Goal: Task Accomplishment & Management: Manage account settings

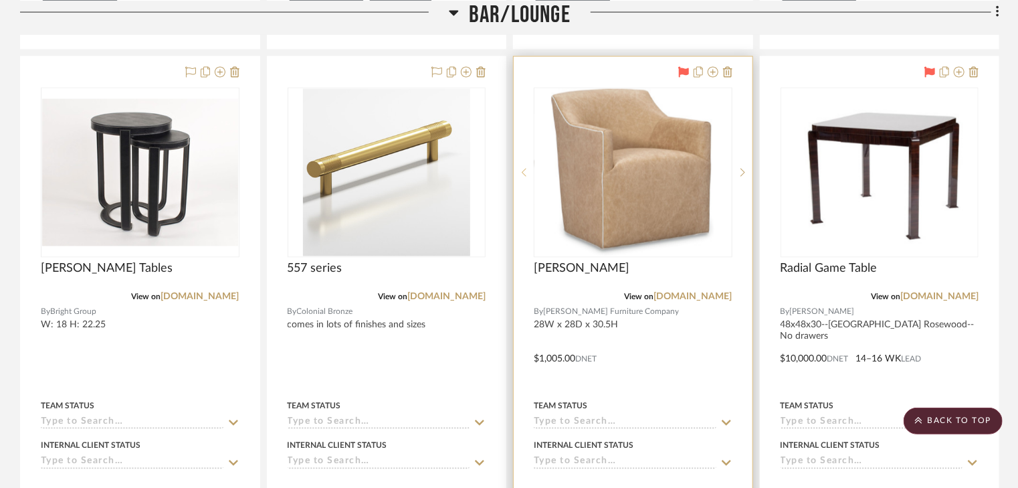
scroll to position [1002, 0]
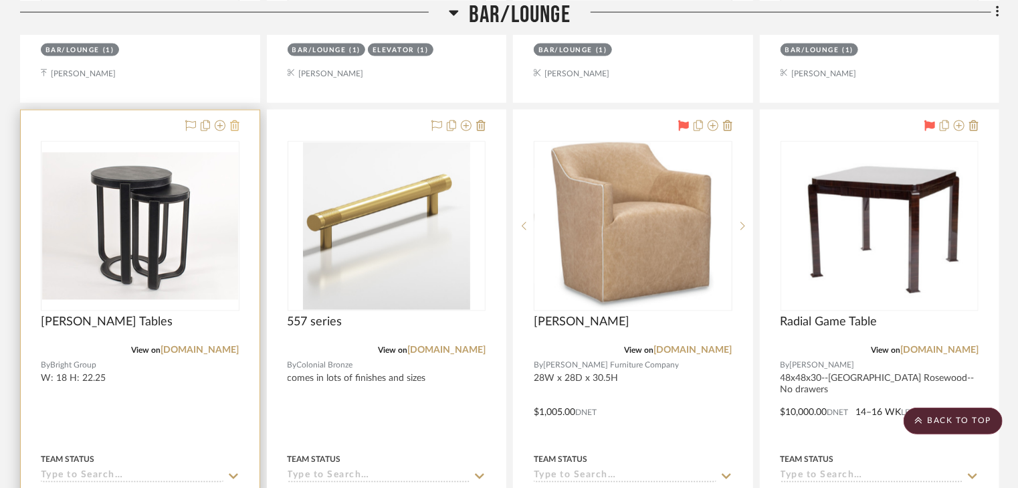
click at [235, 126] on icon at bounding box center [234, 125] width 9 height 11
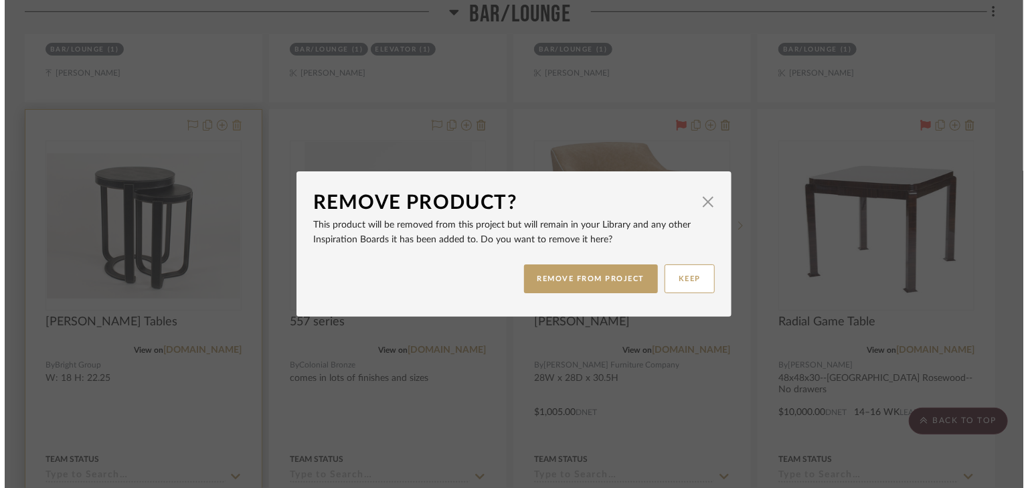
scroll to position [0, 0]
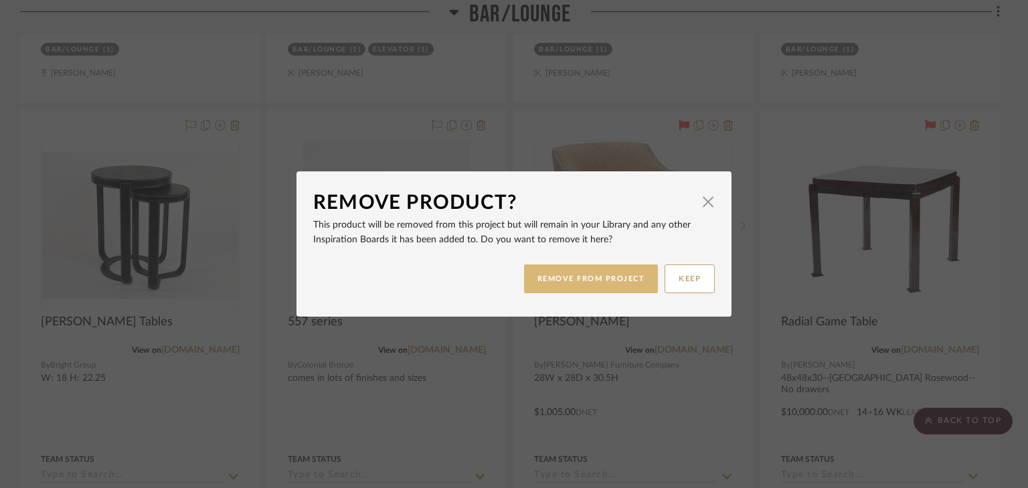
click at [626, 284] on button "REMOVE FROM PROJECT" at bounding box center [591, 278] width 134 height 29
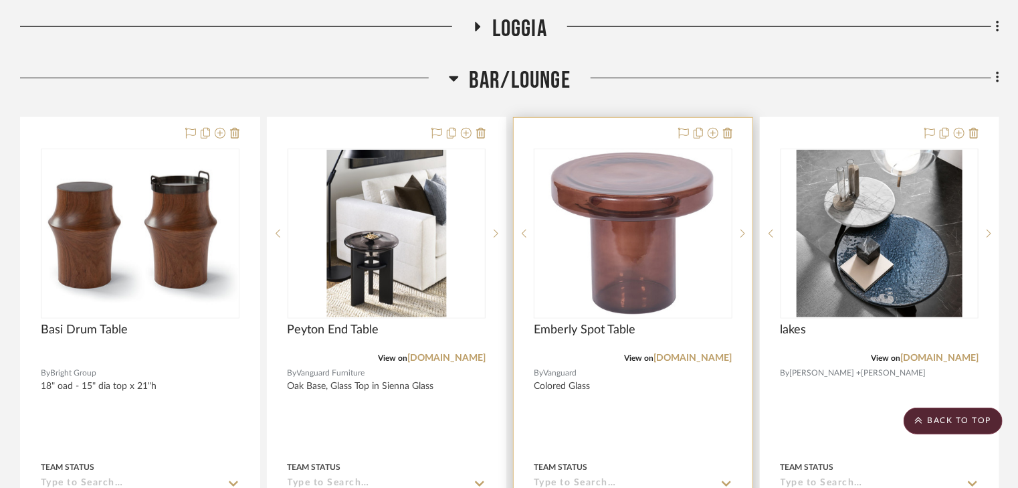
scroll to position [360, 0]
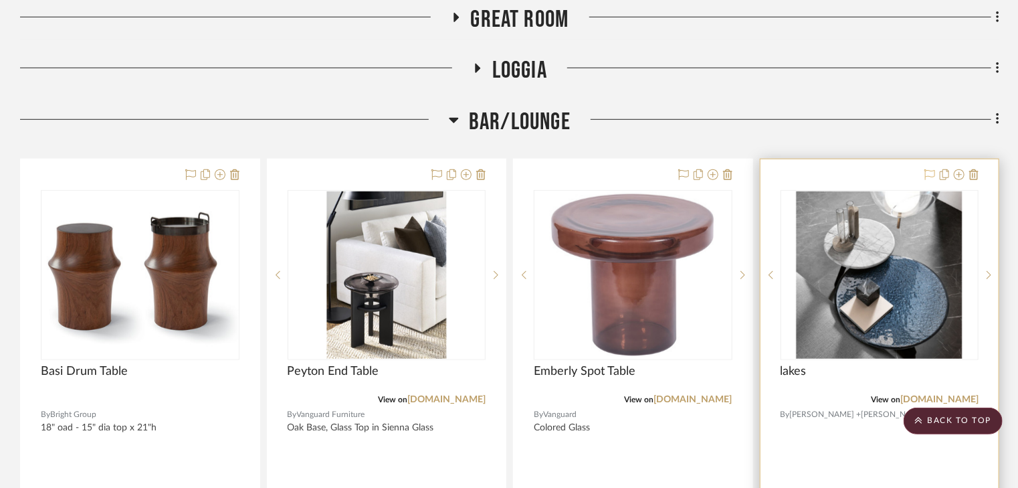
click at [929, 174] on icon at bounding box center [930, 174] width 11 height 11
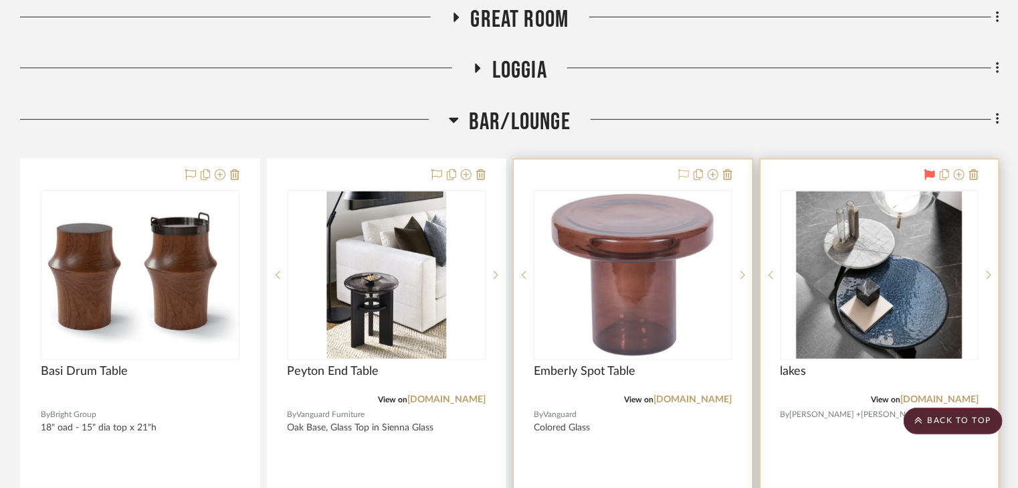
click at [682, 173] on icon at bounding box center [683, 174] width 11 height 11
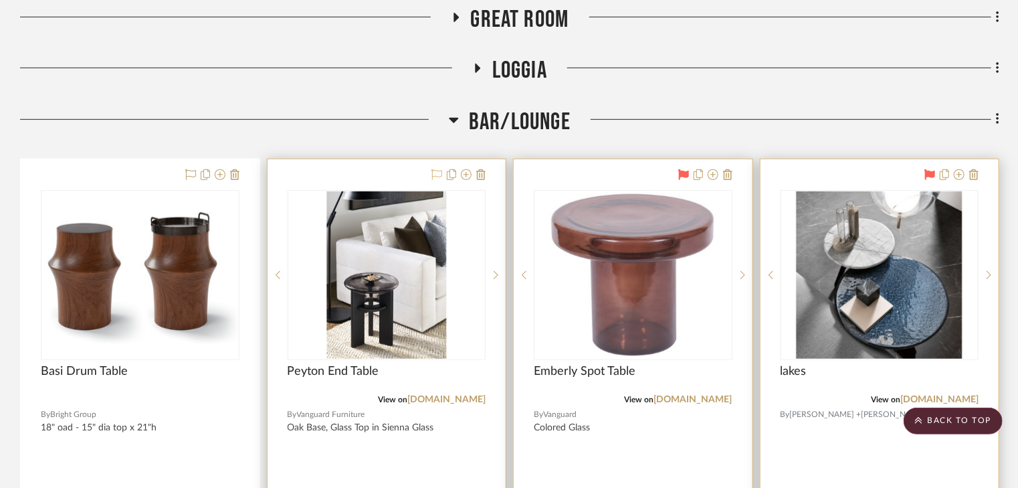
click at [438, 174] on icon at bounding box center [437, 174] width 11 height 11
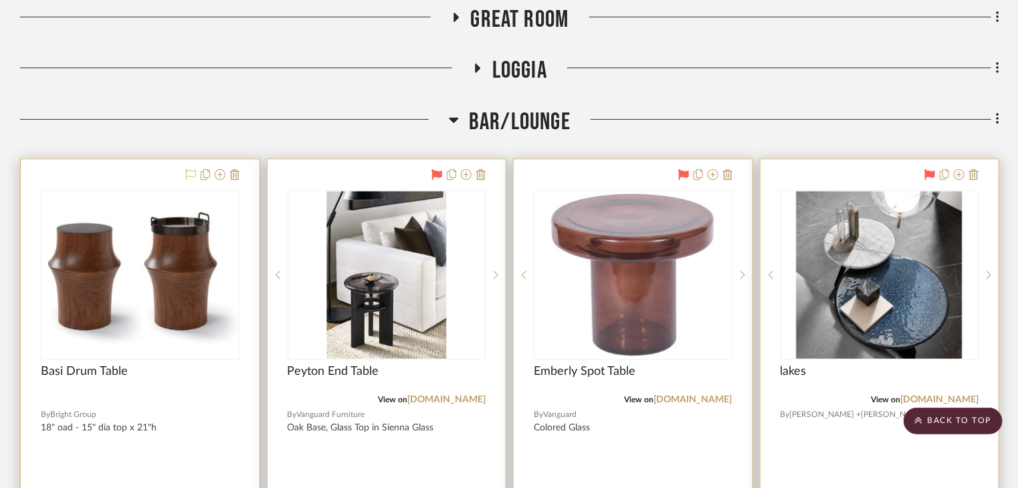
click at [188, 174] on icon at bounding box center [190, 174] width 11 height 11
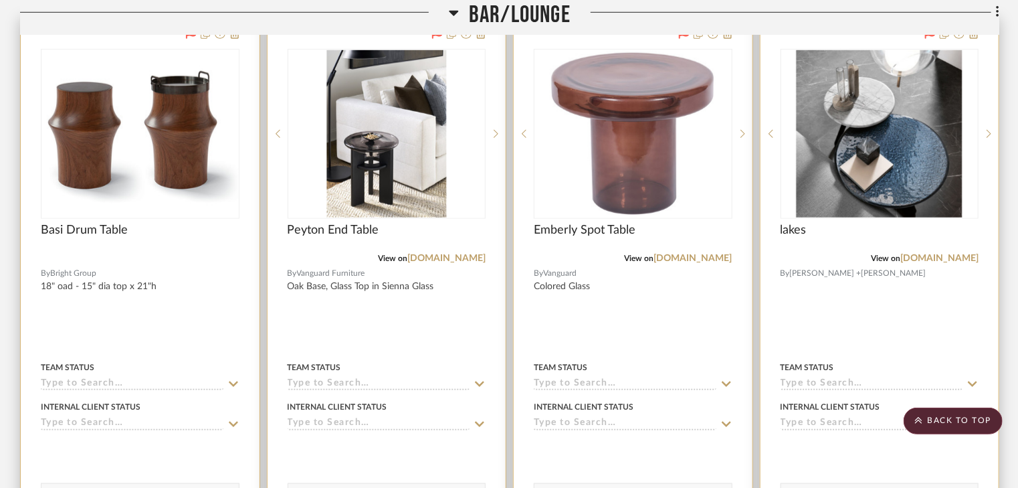
scroll to position [574, 0]
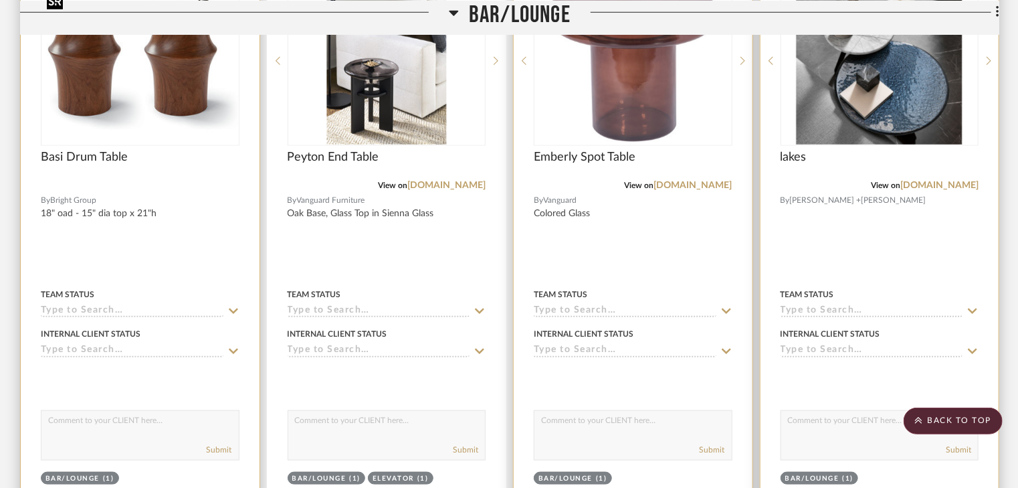
click at [104, 114] on img "0" at bounding box center [140, 61] width 196 height 145
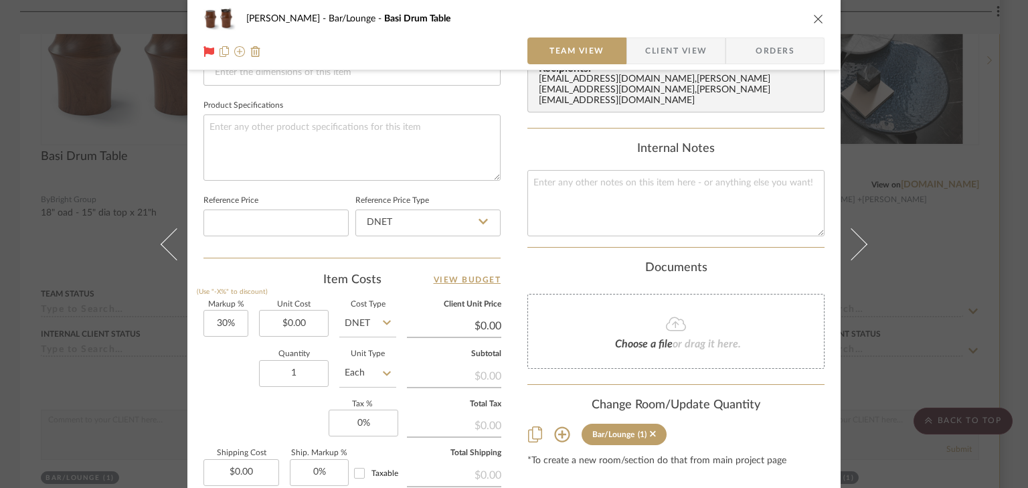
scroll to position [642, 0]
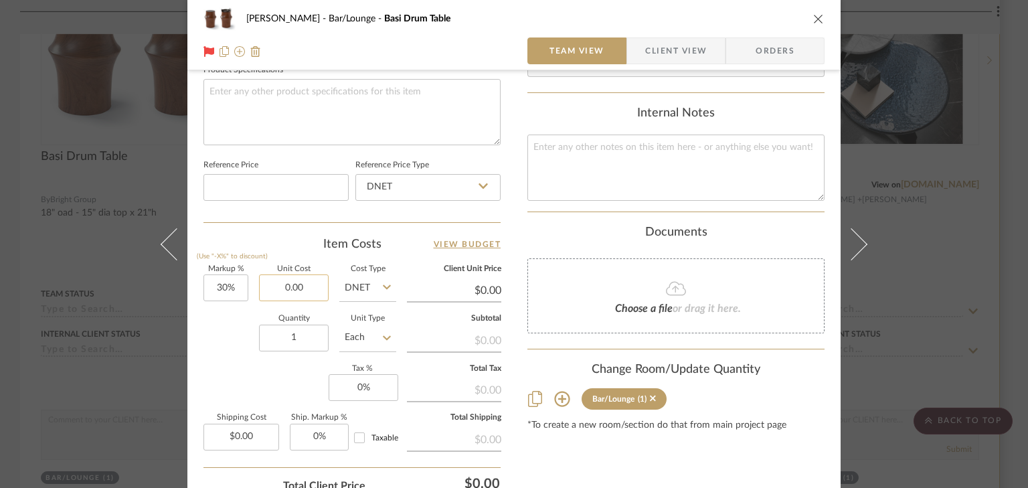
click at [300, 287] on input "0.00" at bounding box center [294, 287] width 70 height 27
type input "$4,750.00"
type input "$6,175.00"
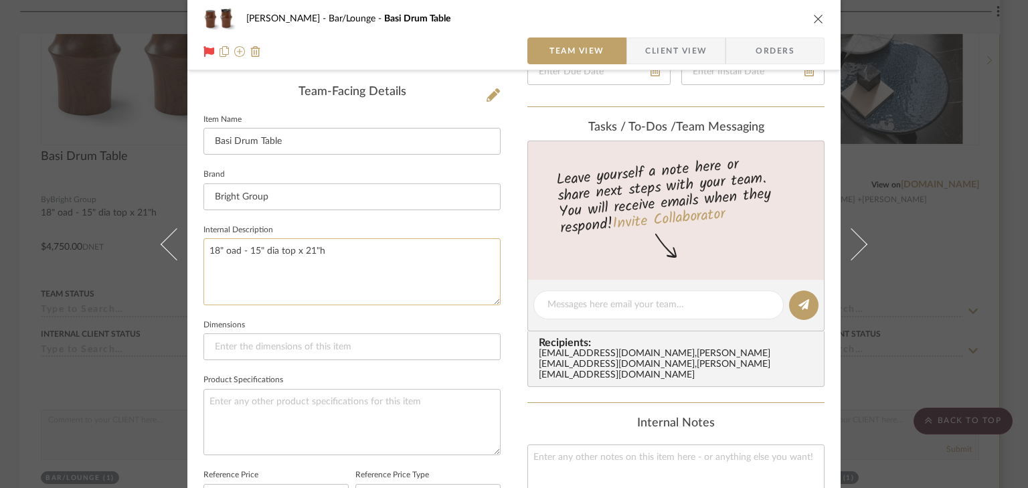
scroll to position [375, 0]
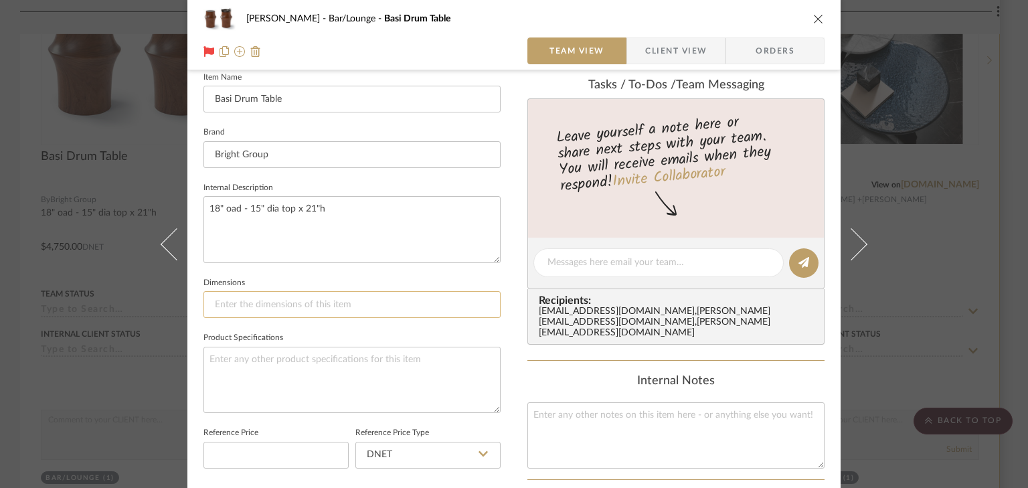
click at [235, 300] on input at bounding box center [351, 304] width 297 height 27
click at [305, 102] on input "Basi Drum Table" at bounding box center [351, 99] width 297 height 27
type input "Basi Drum Table 18-22 wks"
click at [816, 21] on icon "close" at bounding box center [818, 18] width 11 height 11
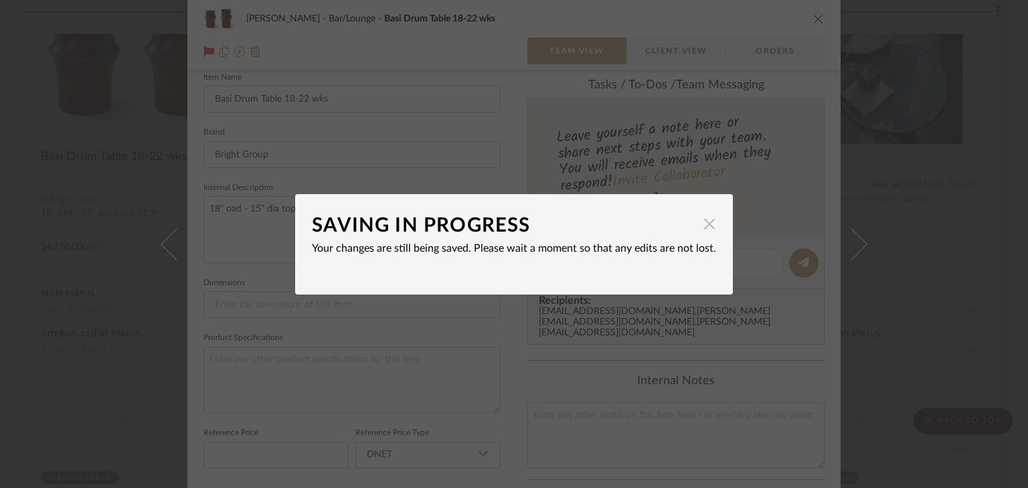
click at [704, 227] on span "button" at bounding box center [709, 224] width 27 height 27
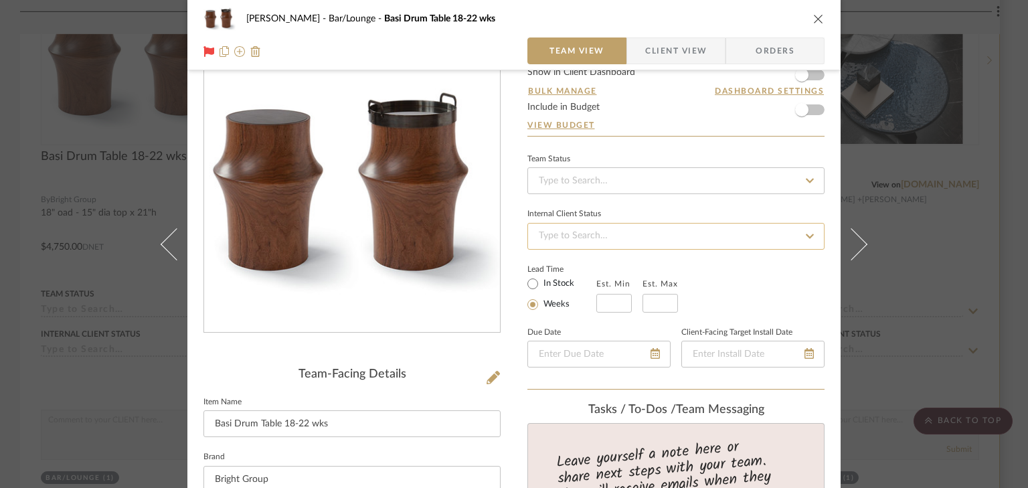
scroll to position [0, 0]
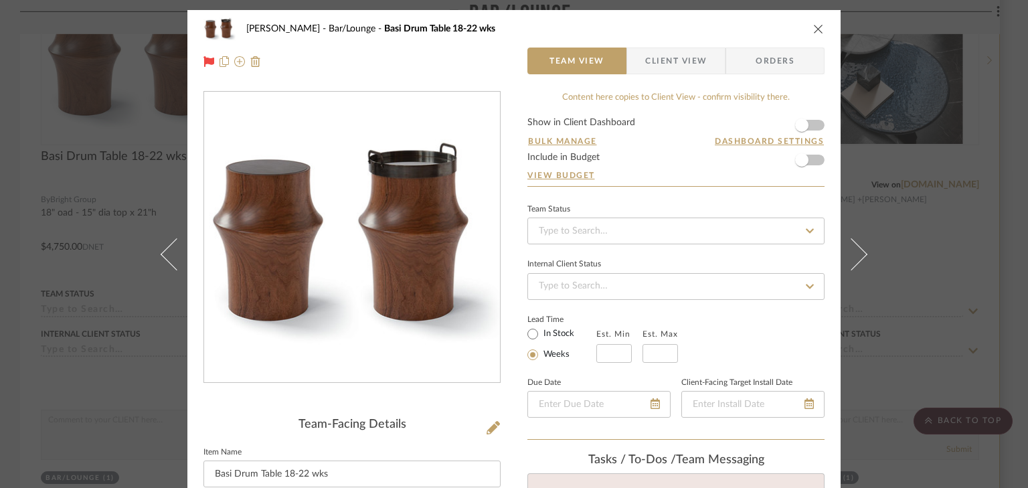
click at [901, 297] on div "[PERSON_NAME] Bar/Lounge Basi Drum Table 18-22 wks Team View Client View Orders…" at bounding box center [514, 244] width 1028 height 488
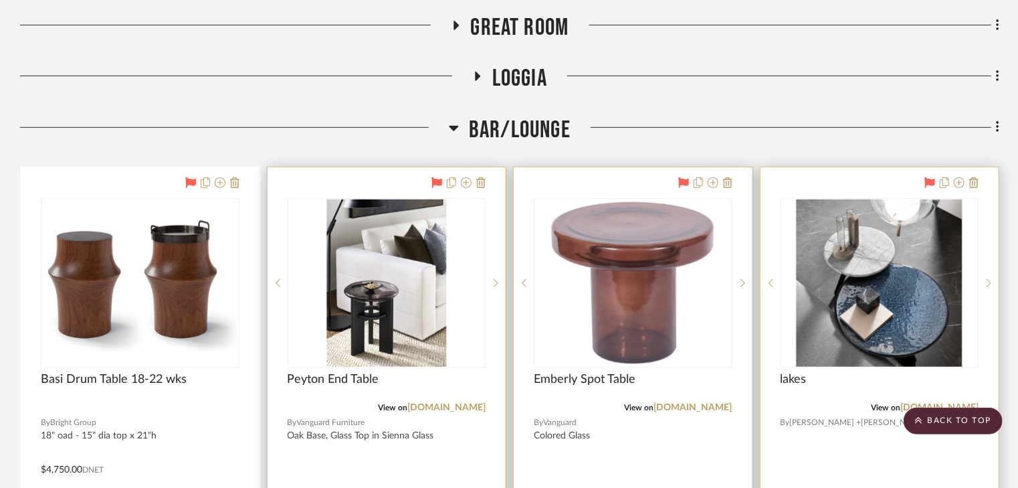
scroll to position [306, 0]
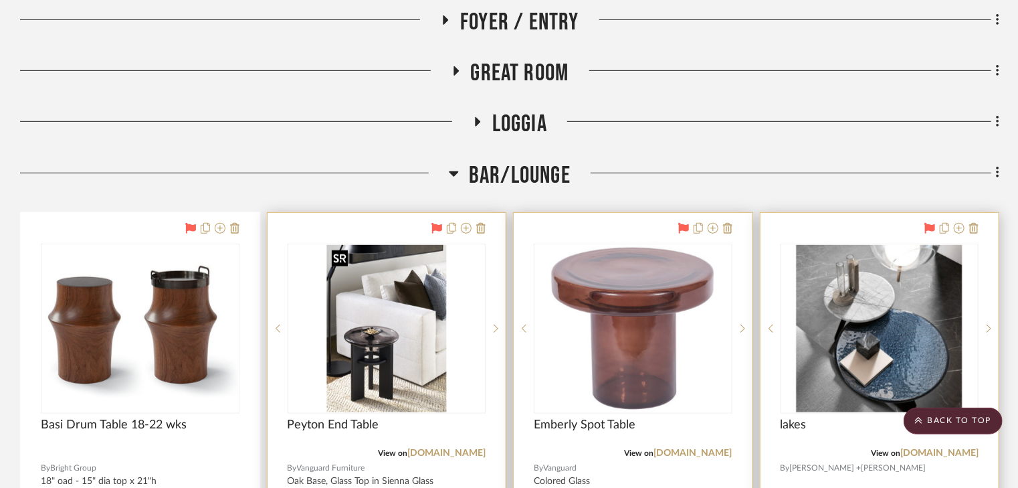
click at [421, 326] on img "0" at bounding box center [386, 328] width 120 height 167
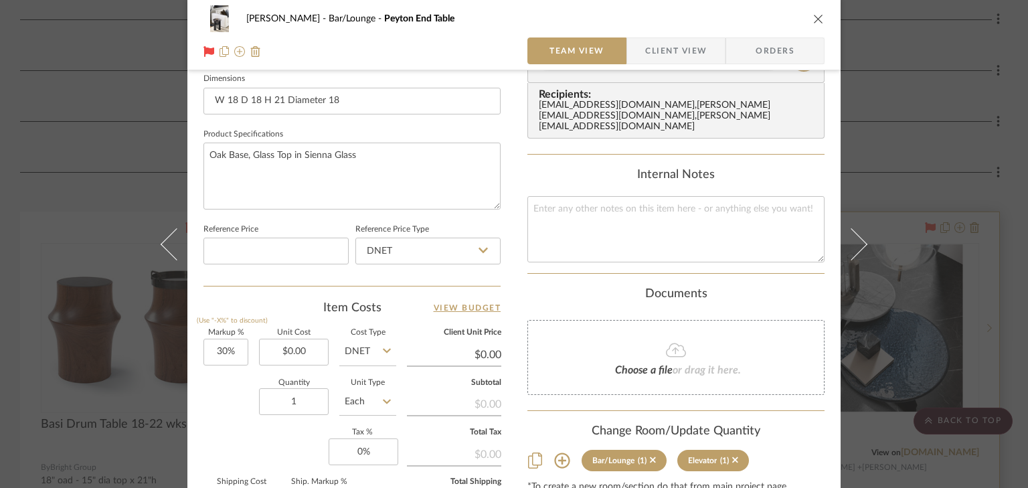
scroll to position [589, 0]
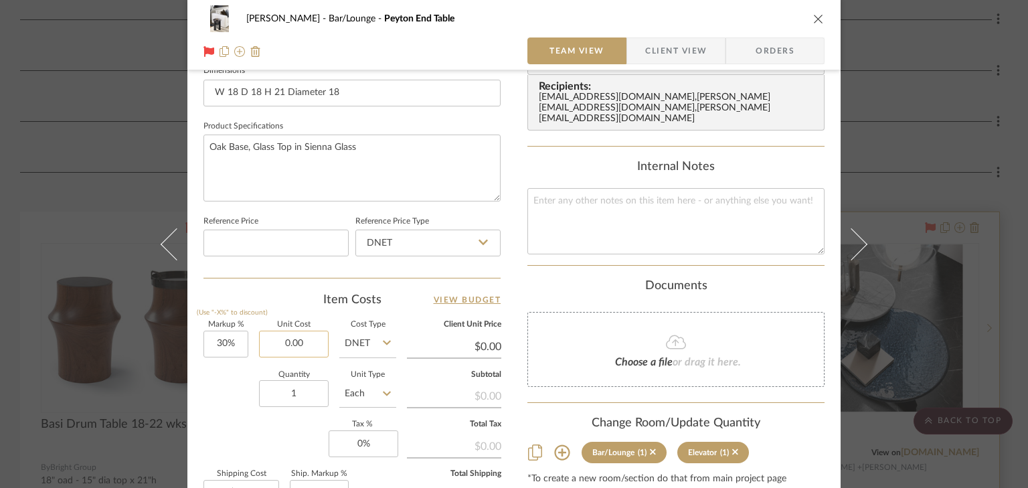
click at [305, 344] on input "0.00" at bounding box center [294, 344] width 70 height 27
type input "$904.50"
type input "$1,175.85"
click at [895, 139] on div "[PERSON_NAME] Bar/Lounge Peyton End Table Team View Client View Orders 1 / 5 Te…" at bounding box center [514, 244] width 1028 height 488
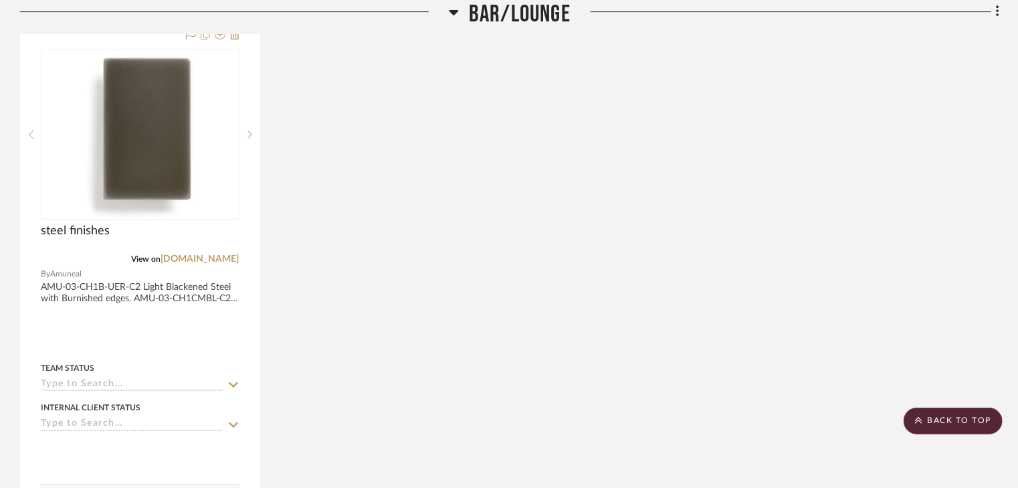
scroll to position [2287, 0]
